Goal: Task Accomplishment & Management: Manage account settings

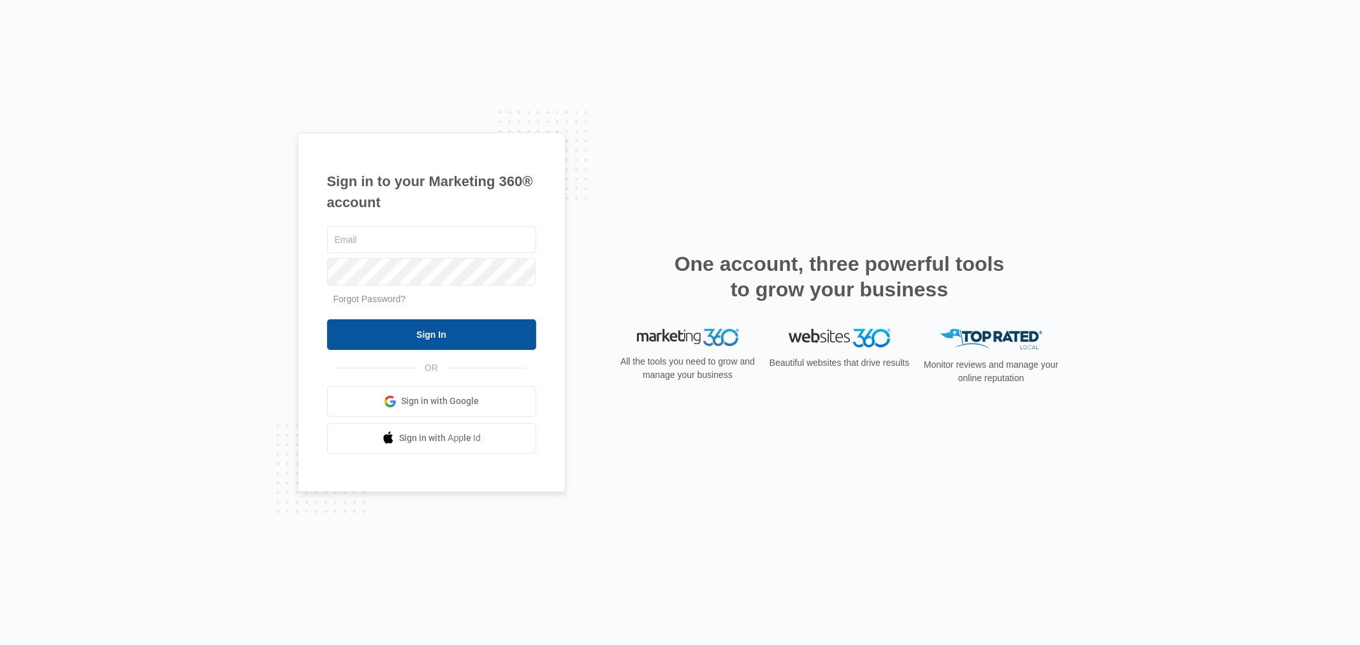
type input "[EMAIL_ADDRESS][DOMAIN_NAME]"
click at [397, 335] on input "Sign In" at bounding box center [431, 334] width 209 height 31
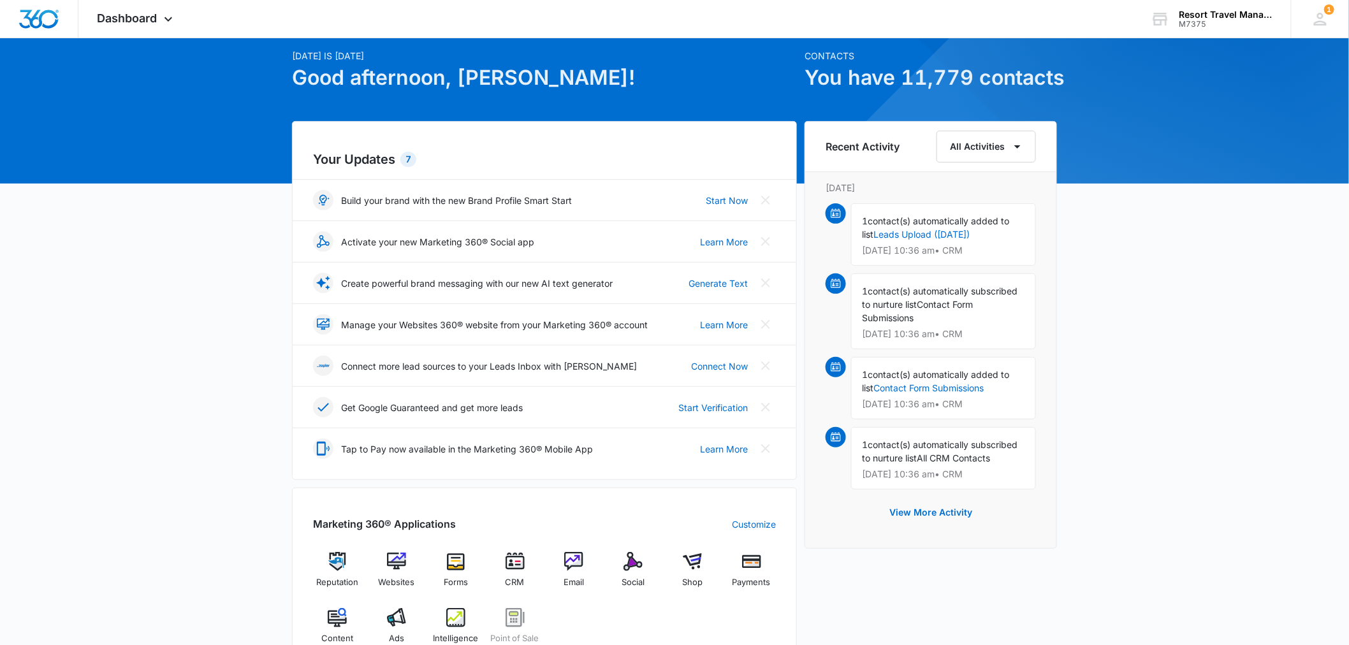
scroll to position [71, 0]
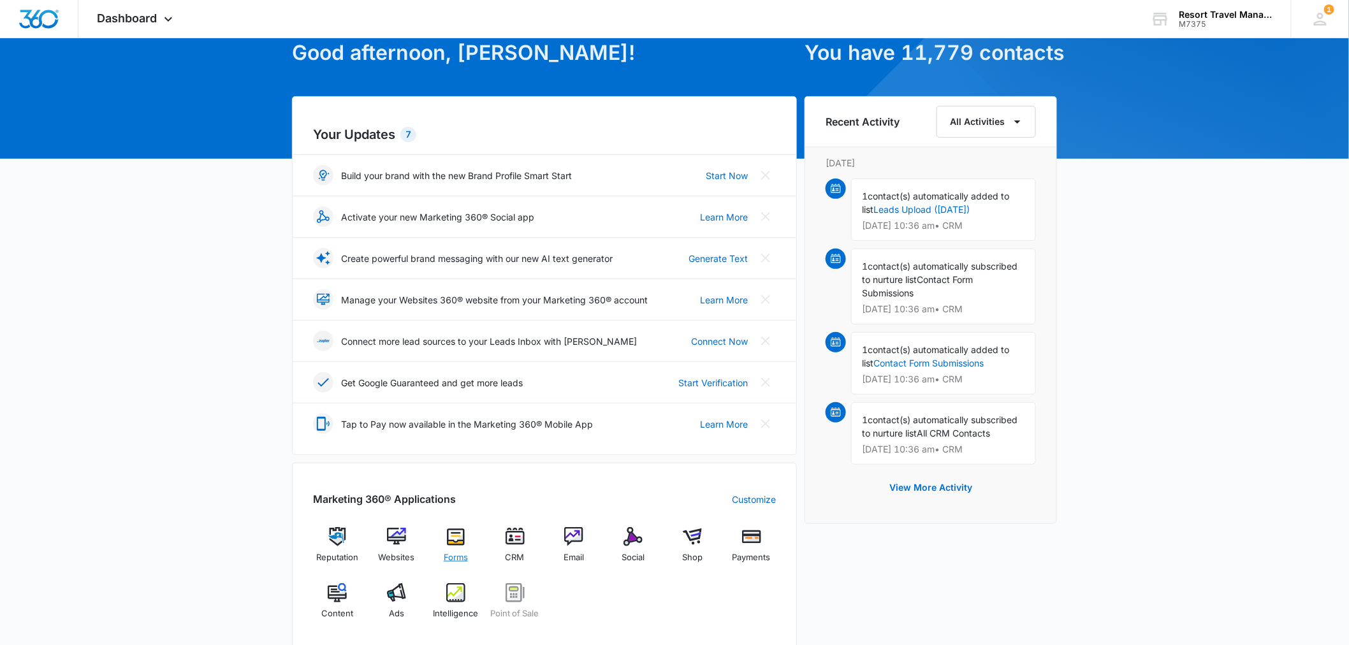
click at [470, 549] on div "Forms" at bounding box center [456, 550] width 49 height 46
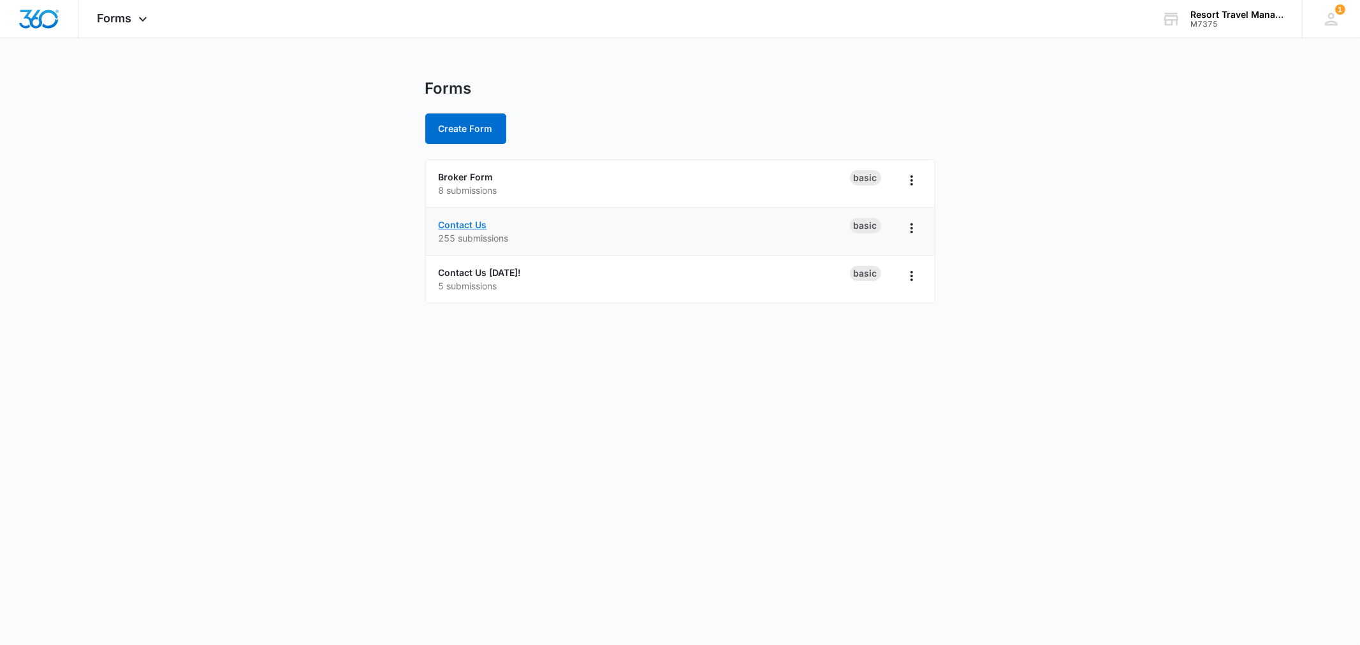
click at [472, 226] on link "Contact Us" at bounding box center [463, 224] width 48 height 11
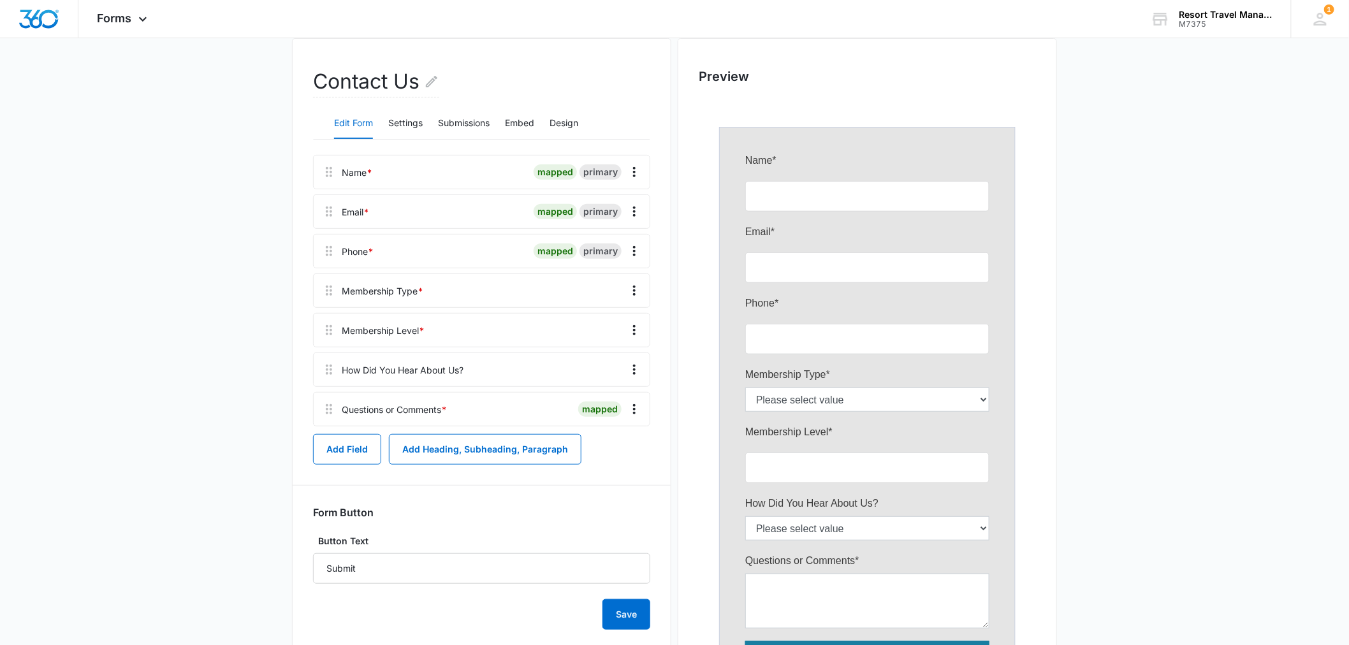
scroll to position [252, 0]
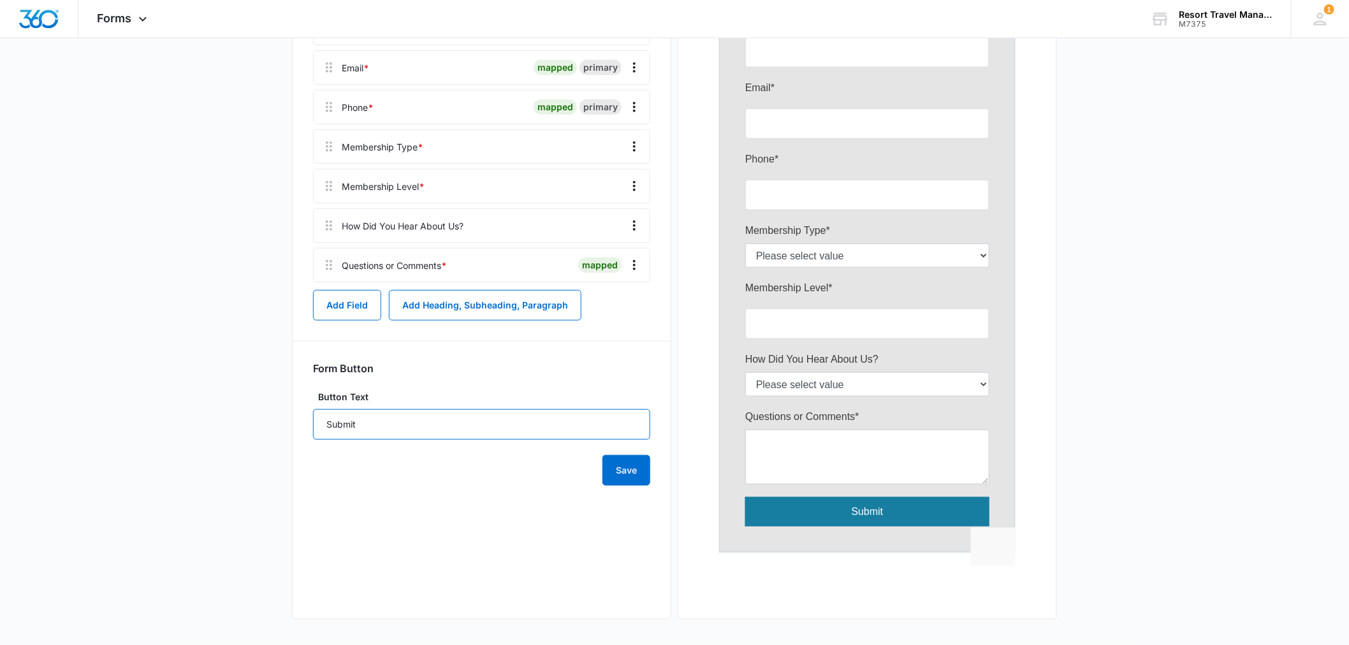
drag, startPoint x: 650, startPoint y: 425, endPoint x: 648, endPoint y: 419, distance: 6.9
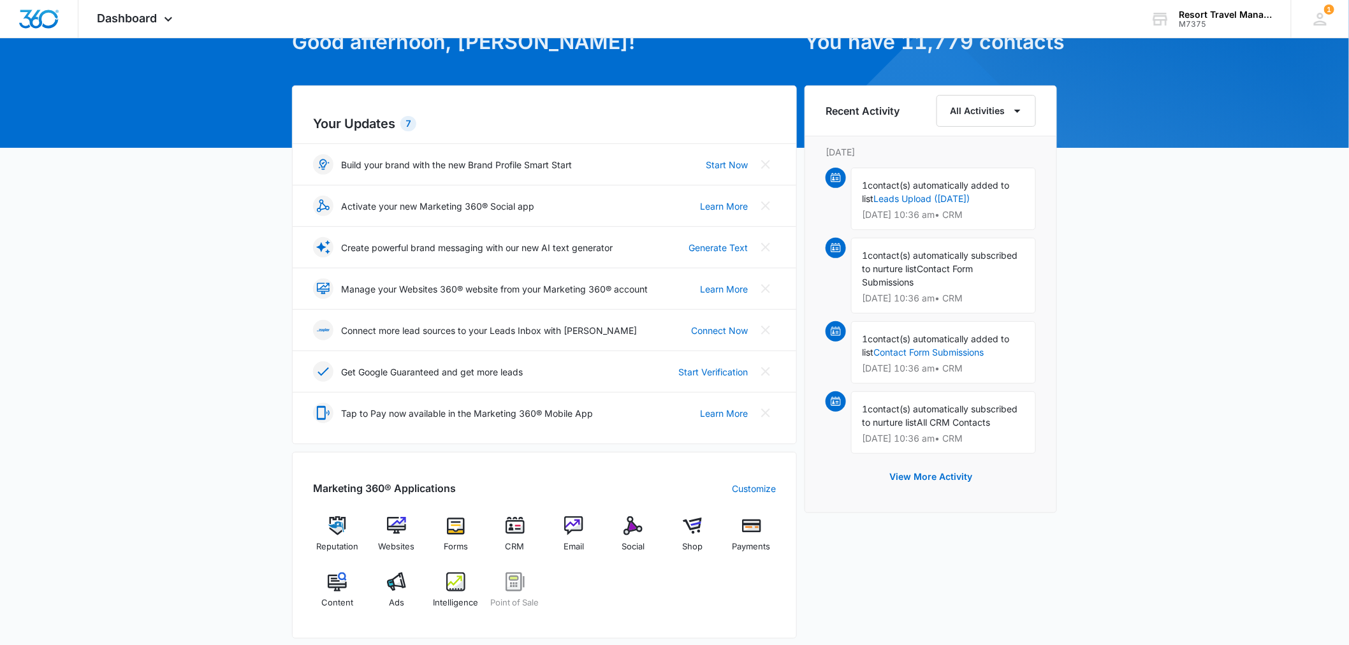
scroll to position [212, 0]
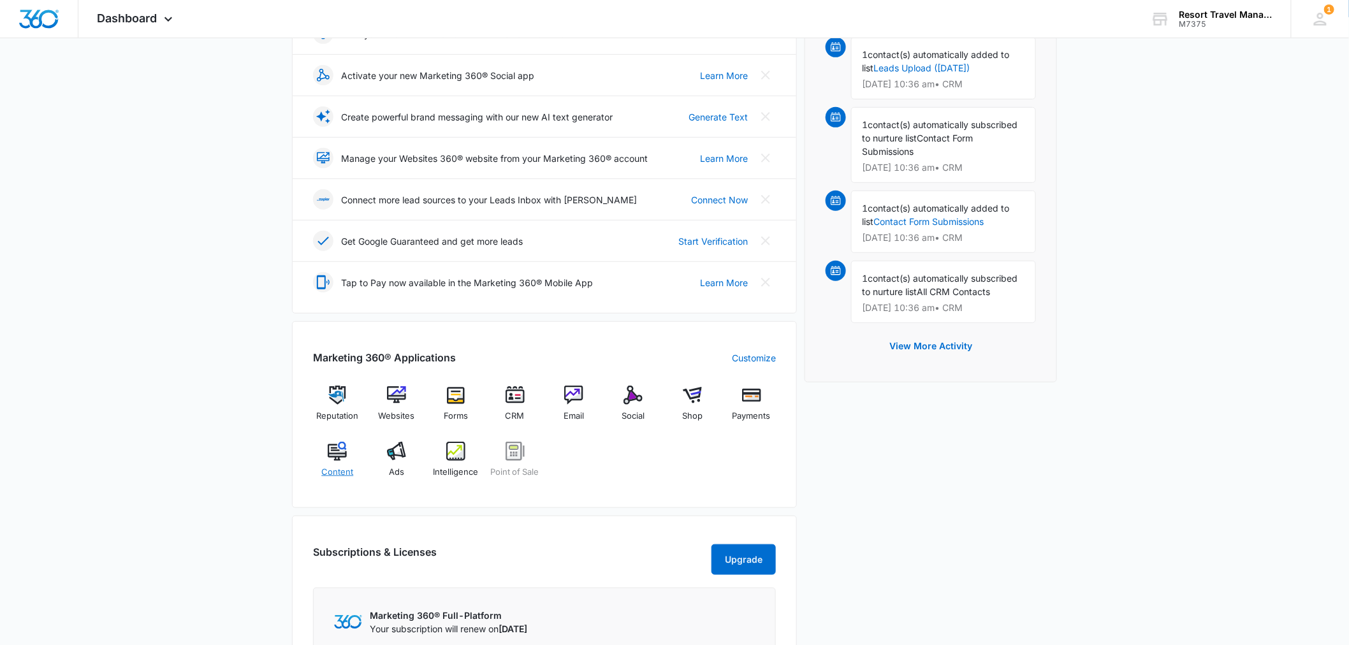
click at [333, 460] on img at bounding box center [337, 451] width 19 height 19
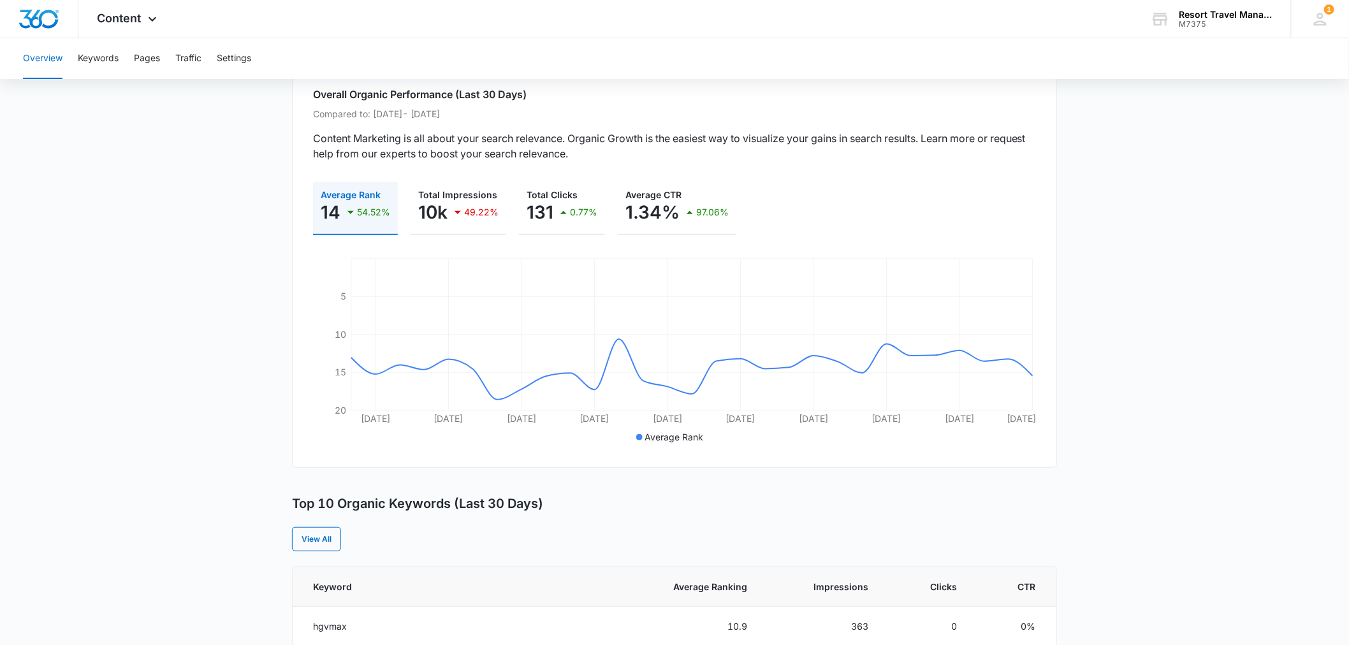
scroll to position [212, 0]
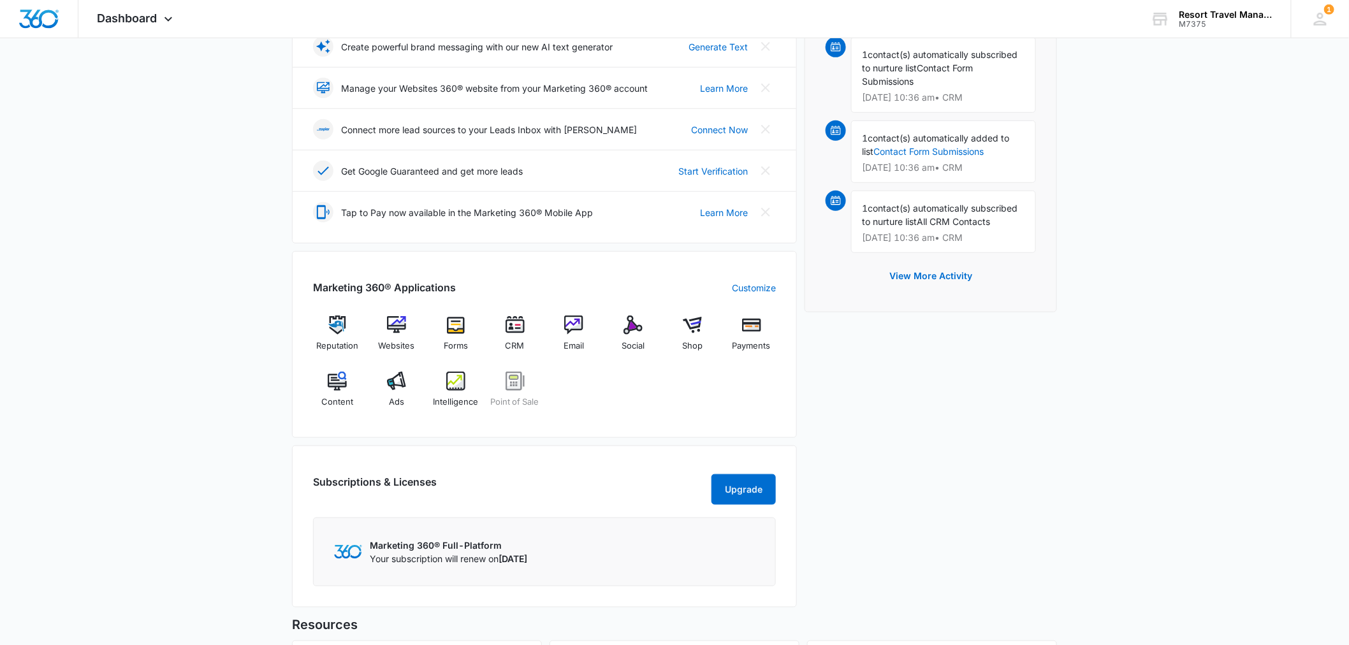
scroll to position [283, 0]
click at [482, 332] on div "Reputation Websites Forms CRM Email Social Shop Payments Content Ads Intelligen…" at bounding box center [544, 365] width 463 height 101
click at [513, 330] on img at bounding box center [515, 324] width 19 height 19
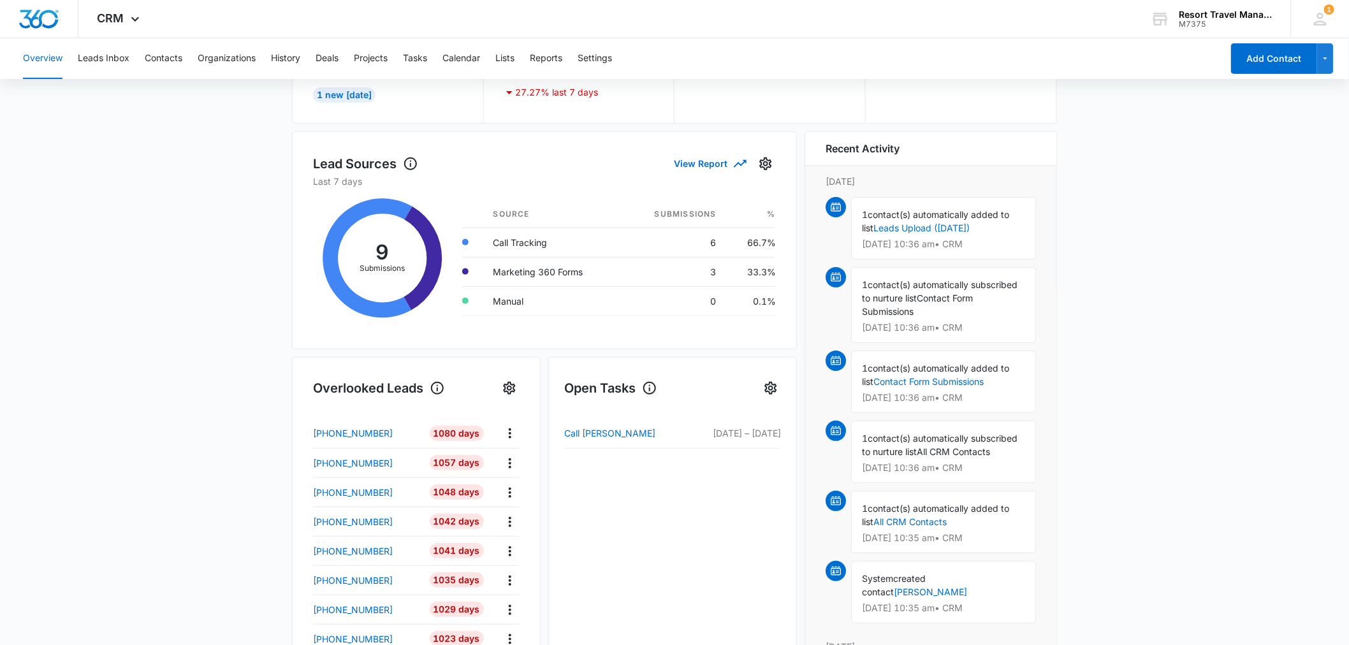
scroll to position [100, 0]
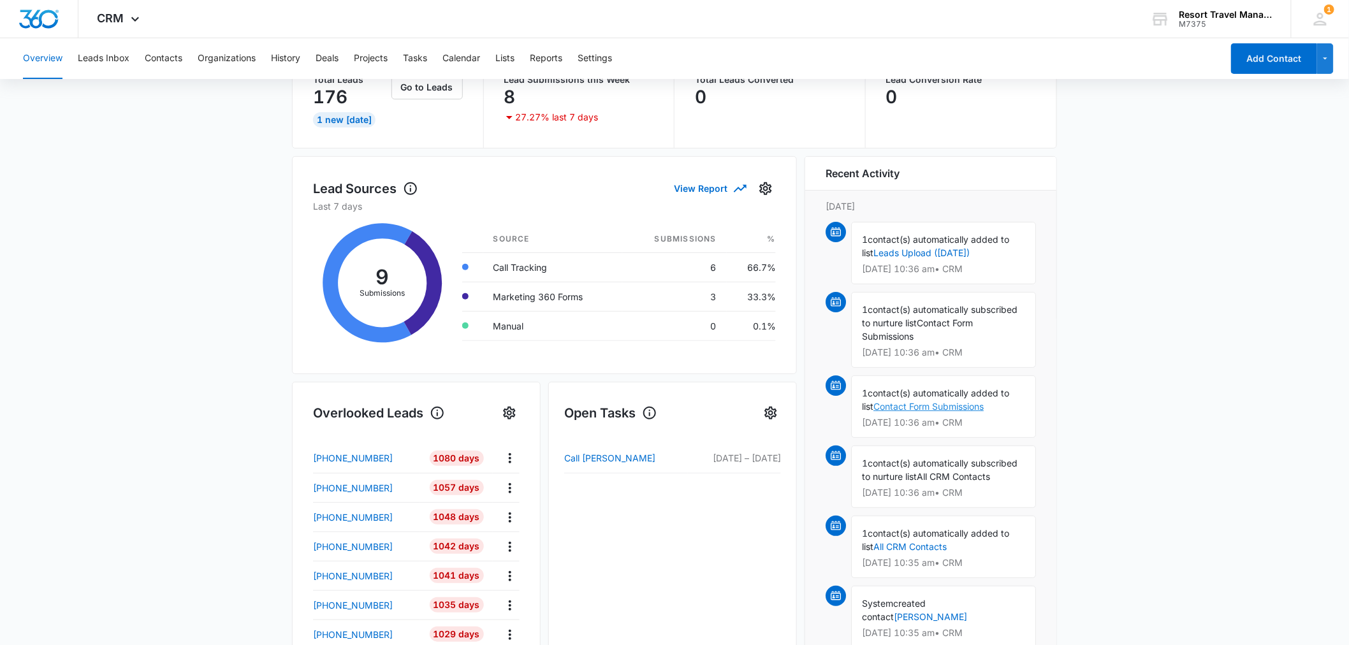
click at [915, 407] on link "Contact Form Submissions" at bounding box center [928, 406] width 110 height 11
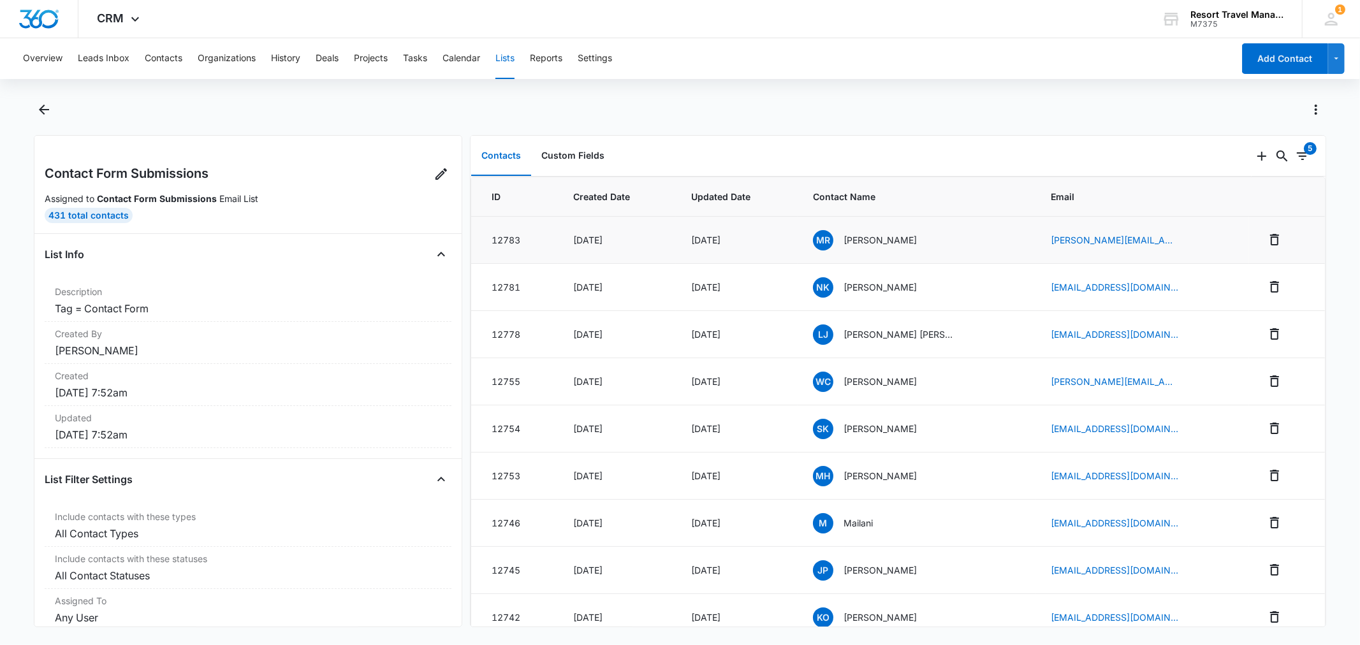
click at [893, 243] on p "[PERSON_NAME]" at bounding box center [879, 239] width 73 height 13
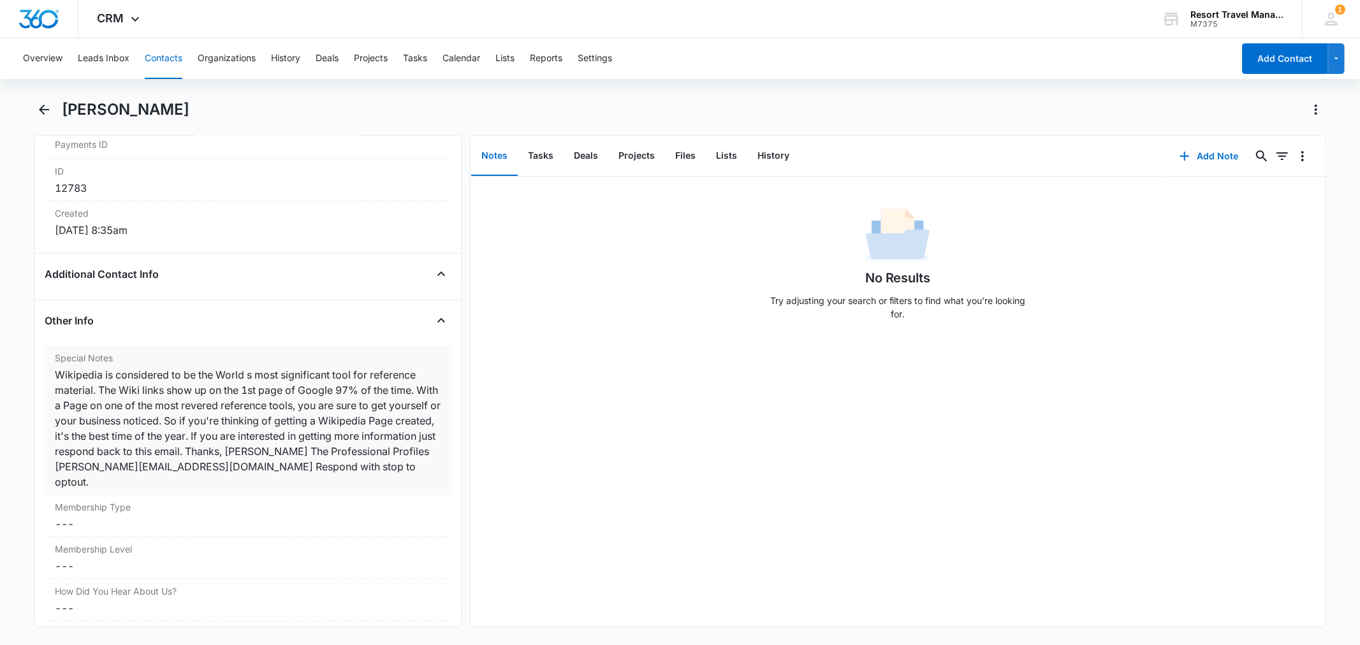
scroll to position [850, 0]
